Goal: Information Seeking & Learning: Learn about a topic

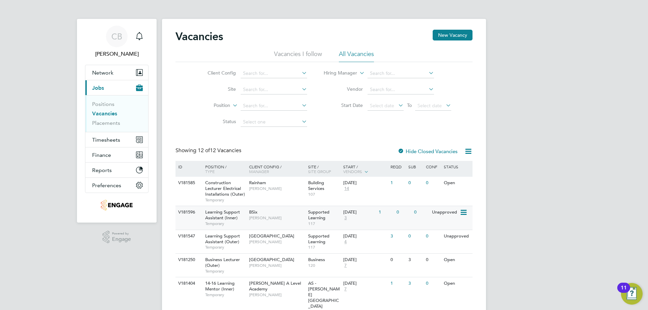
click at [291, 216] on span "[PERSON_NAME]" at bounding box center [277, 217] width 56 height 5
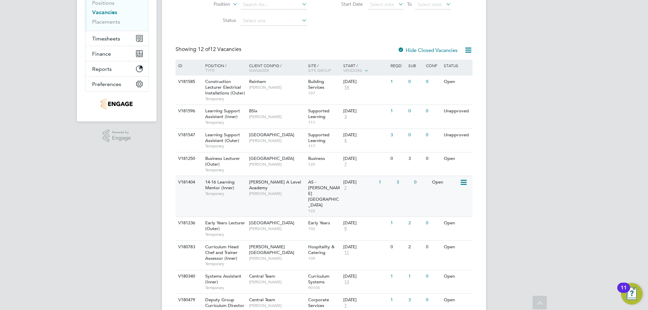
click at [242, 180] on div "14-16 Learning Mentor (Inner) Temporary" at bounding box center [223, 187] width 47 height 23
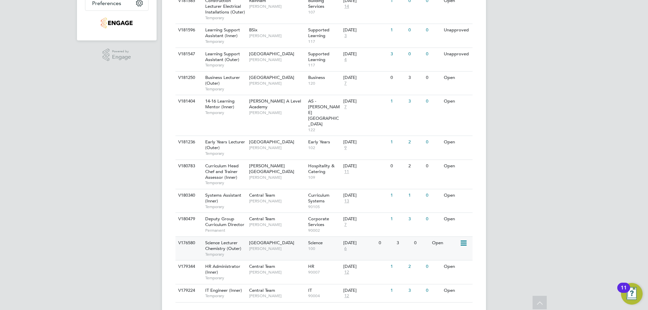
click at [243, 237] on div "Science Lecturer Chemistry (Outer) Temporary" at bounding box center [223, 248] width 47 height 23
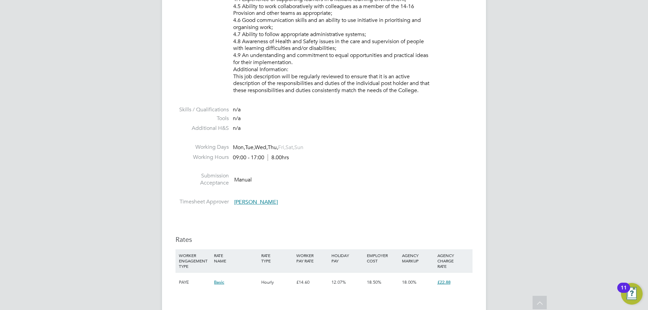
scroll to position [755, 0]
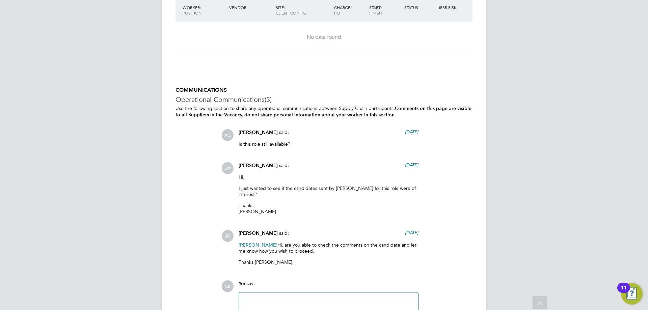
scroll to position [1487, 0]
